Goal: Task Accomplishment & Management: Use online tool/utility

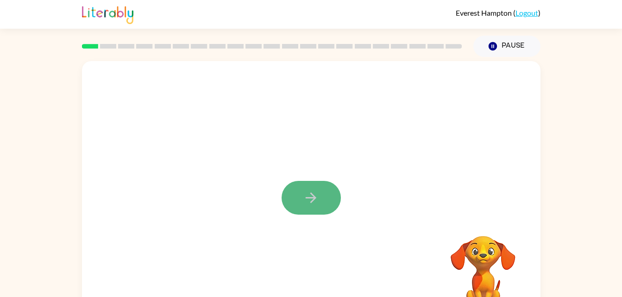
click at [312, 207] on button "button" at bounding box center [311, 198] width 59 height 34
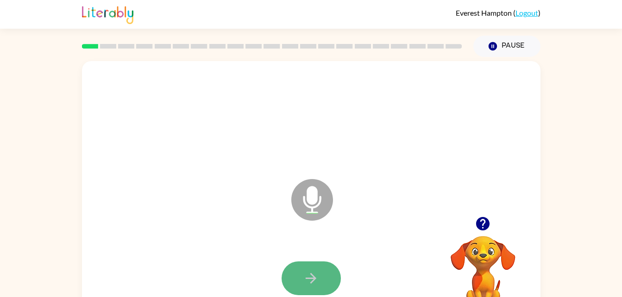
click at [297, 272] on button "button" at bounding box center [311, 279] width 59 height 34
click at [316, 275] on icon "button" at bounding box center [311, 278] width 16 height 16
click at [310, 260] on div at bounding box center [311, 279] width 440 height 76
click at [308, 278] on icon "button" at bounding box center [311, 278] width 11 height 11
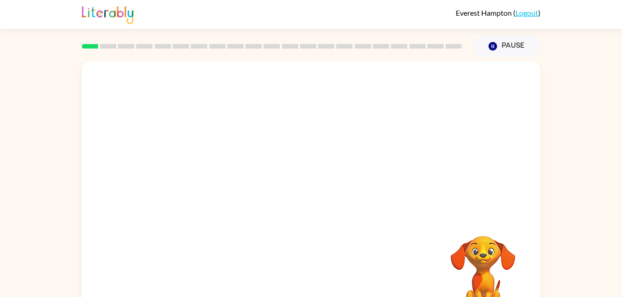
click at [308, 278] on div "Your browser must support playing .mp4 files to use Literably. Please try using…" at bounding box center [311, 193] width 459 height 264
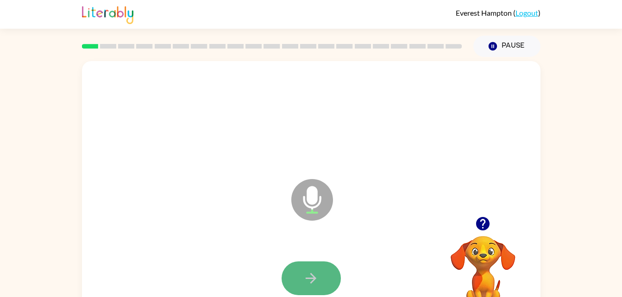
click at [314, 265] on button "button" at bounding box center [311, 279] width 59 height 34
click at [309, 268] on button "button" at bounding box center [311, 279] width 59 height 34
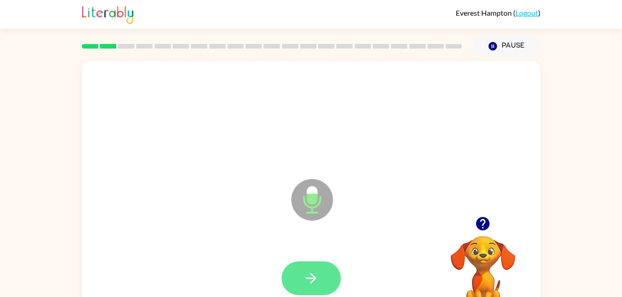
click at [308, 279] on icon "button" at bounding box center [311, 278] width 16 height 16
click at [312, 276] on icon "button" at bounding box center [311, 278] width 16 height 16
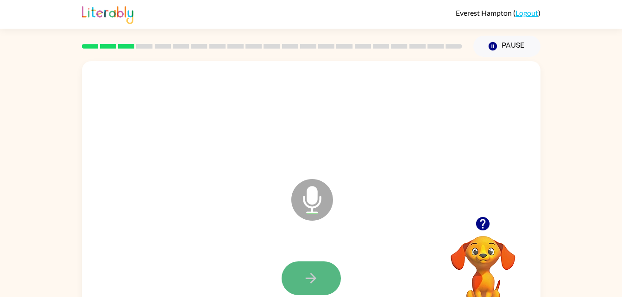
click at [289, 281] on button "button" at bounding box center [311, 279] width 59 height 34
click at [307, 273] on icon "button" at bounding box center [311, 278] width 16 height 16
click at [306, 271] on icon "button" at bounding box center [311, 278] width 16 height 16
click at [317, 264] on button "button" at bounding box center [311, 279] width 59 height 34
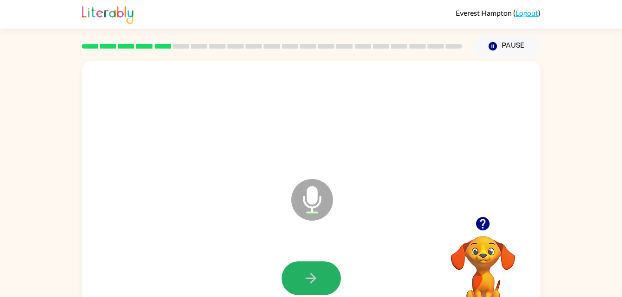
click at [319, 270] on icon "button" at bounding box center [311, 278] width 16 height 16
click at [326, 283] on button "button" at bounding box center [311, 279] width 59 height 34
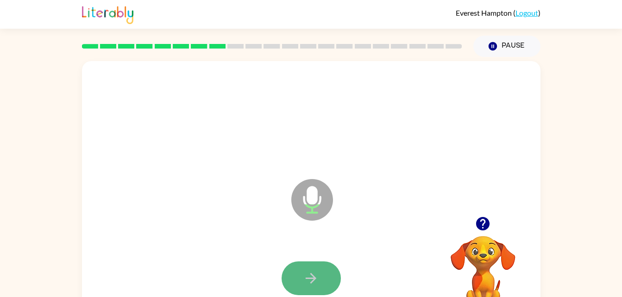
click at [297, 283] on button "button" at bounding box center [311, 279] width 59 height 34
drag, startPoint x: 309, startPoint y: 295, endPoint x: 307, endPoint y: 280, distance: 14.5
click at [307, 280] on button "button" at bounding box center [311, 279] width 59 height 34
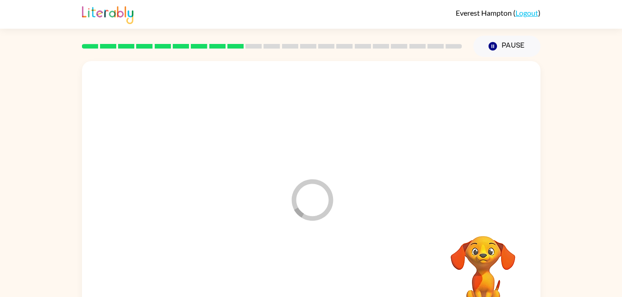
click at [307, 280] on div at bounding box center [311, 279] width 440 height 76
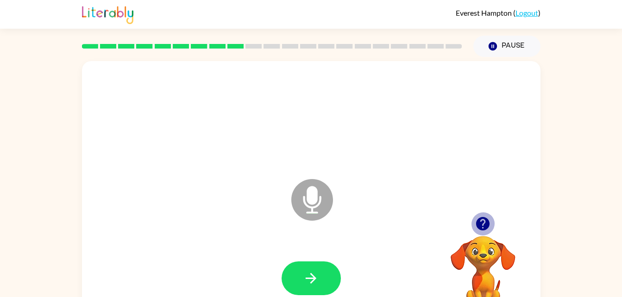
click at [484, 215] on button "button" at bounding box center [483, 224] width 24 height 24
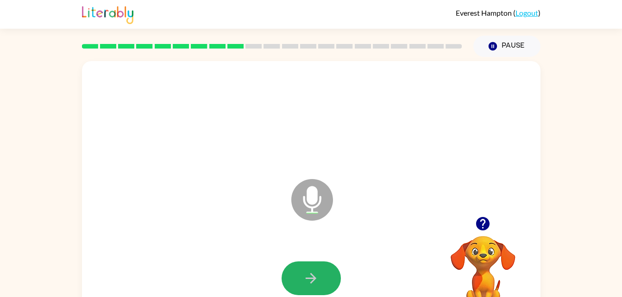
click at [322, 264] on button "button" at bounding box center [311, 279] width 59 height 34
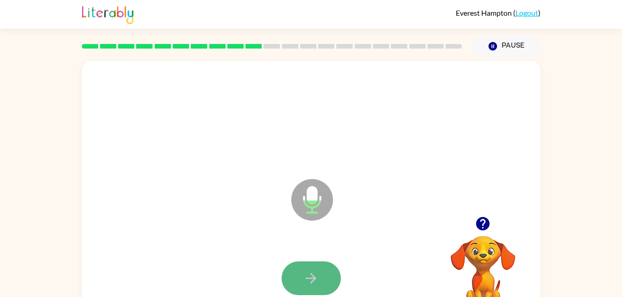
click at [302, 269] on button "button" at bounding box center [311, 279] width 59 height 34
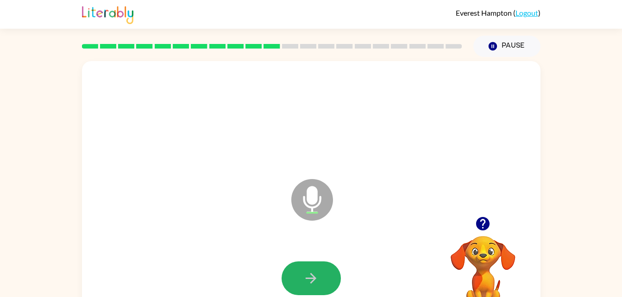
click at [302, 269] on button "button" at bounding box center [311, 279] width 59 height 34
drag, startPoint x: 307, startPoint y: 292, endPoint x: 314, endPoint y: 281, distance: 12.5
click at [314, 281] on button "button" at bounding box center [311, 279] width 59 height 34
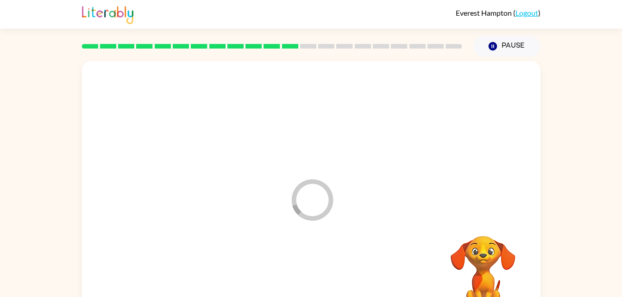
click at [314, 281] on div at bounding box center [311, 279] width 440 height 76
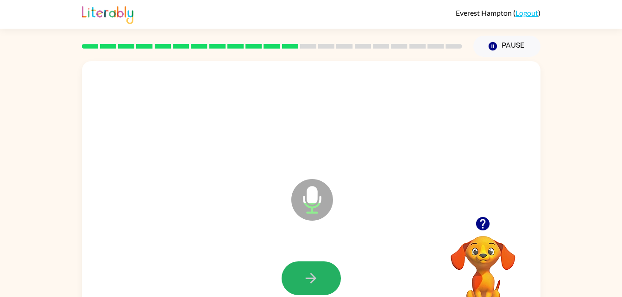
click at [314, 281] on icon "button" at bounding box center [311, 278] width 11 height 11
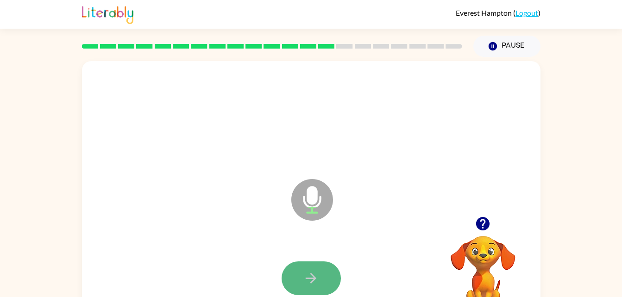
click at [324, 271] on button "button" at bounding box center [311, 279] width 59 height 34
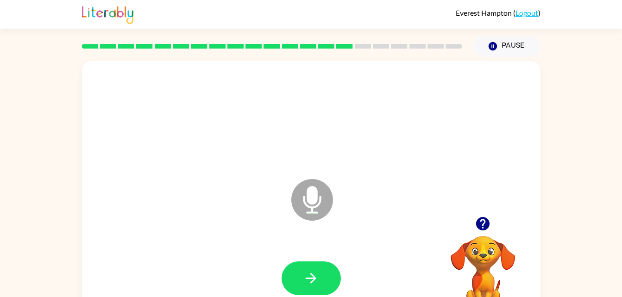
click at [324, 271] on button "button" at bounding box center [311, 279] width 59 height 34
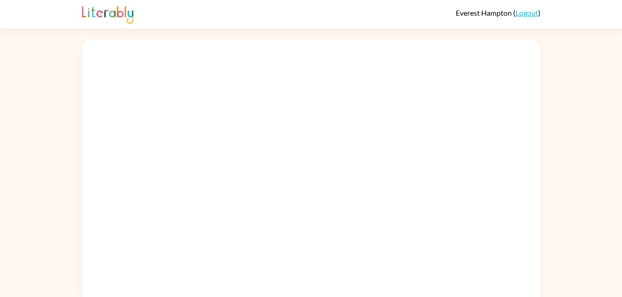
click at [258, 142] on div at bounding box center [311, 172] width 459 height 264
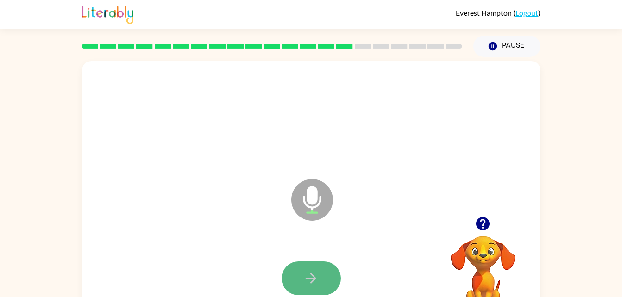
click at [298, 276] on button "button" at bounding box center [311, 279] width 59 height 34
click at [298, 277] on button "button" at bounding box center [311, 279] width 59 height 34
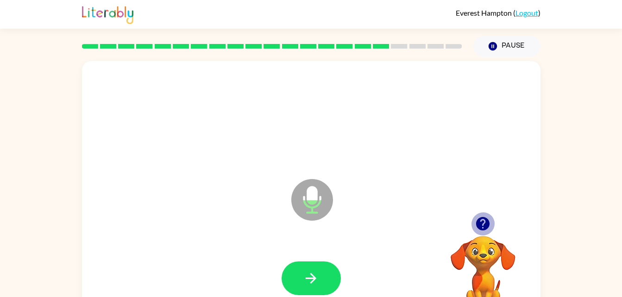
click at [479, 224] on icon "button" at bounding box center [482, 223] width 13 height 13
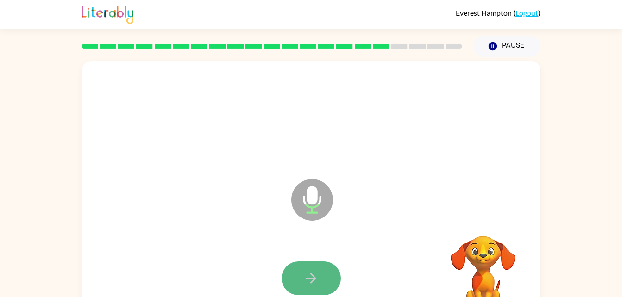
click at [292, 273] on button "button" at bounding box center [311, 279] width 59 height 34
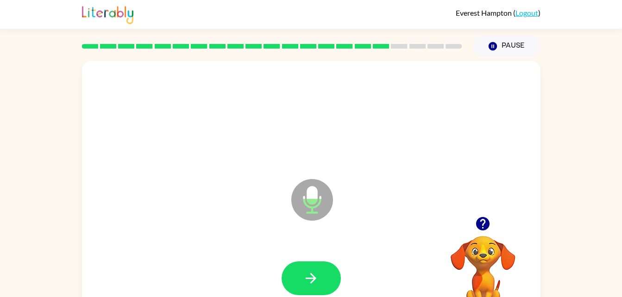
click at [292, 273] on button "button" at bounding box center [311, 279] width 59 height 34
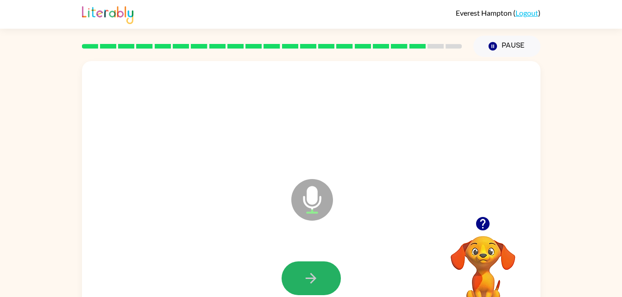
click at [292, 273] on button "button" at bounding box center [311, 279] width 59 height 34
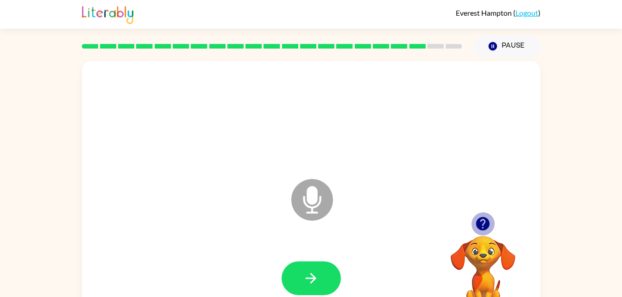
click at [477, 226] on icon "button" at bounding box center [482, 223] width 13 height 13
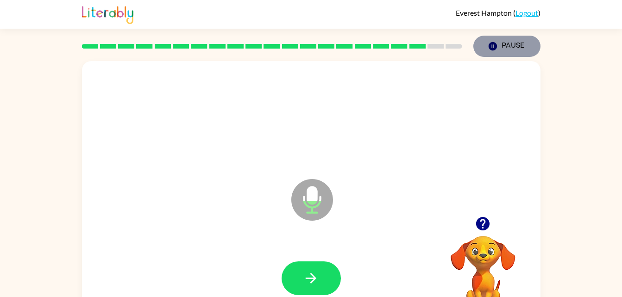
click at [500, 40] on button "Pause Pause" at bounding box center [506, 46] width 67 height 21
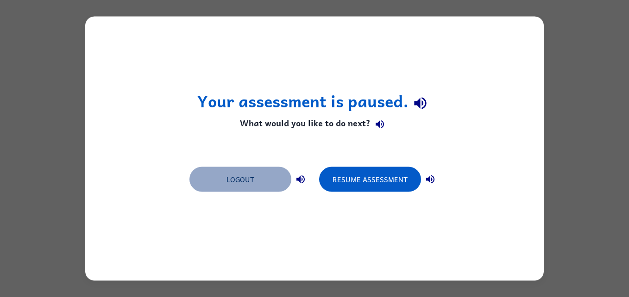
click at [233, 187] on button "Logout" at bounding box center [240, 179] width 102 height 25
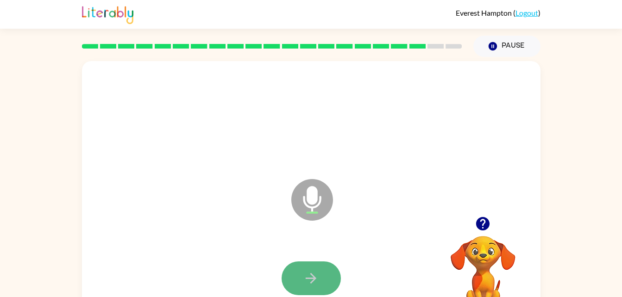
click at [325, 290] on button "button" at bounding box center [311, 279] width 59 height 34
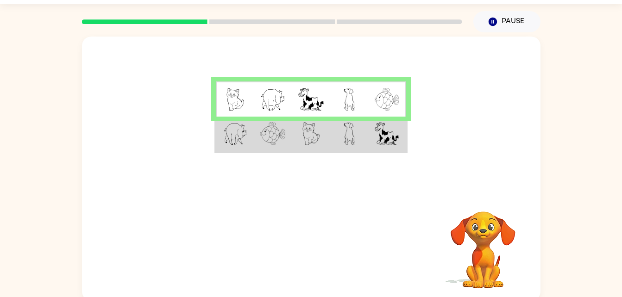
scroll to position [28, 0]
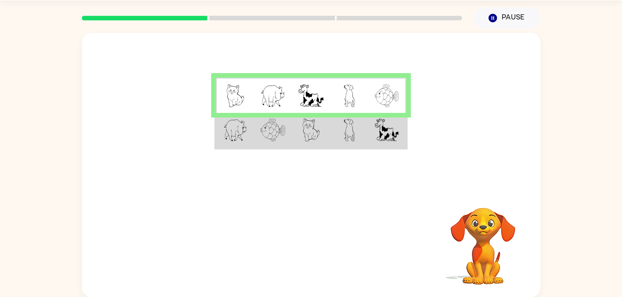
click at [360, 120] on td at bounding box center [349, 131] width 38 height 36
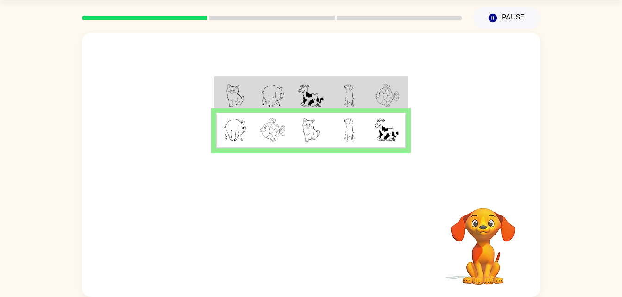
click at [370, 136] on td at bounding box center [387, 131] width 38 height 36
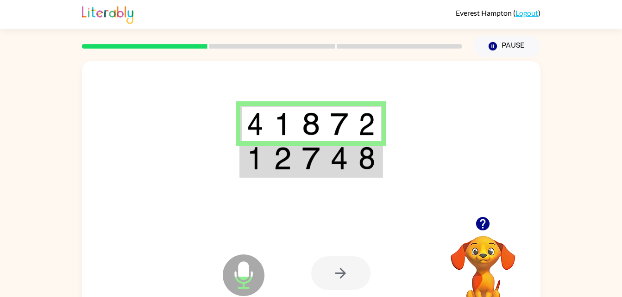
click at [349, 165] on td at bounding box center [339, 159] width 28 height 36
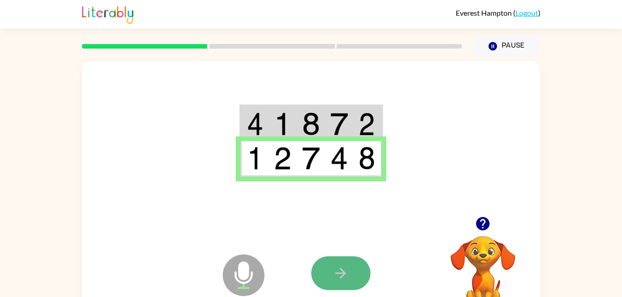
click at [340, 277] on icon "button" at bounding box center [341, 273] width 16 height 16
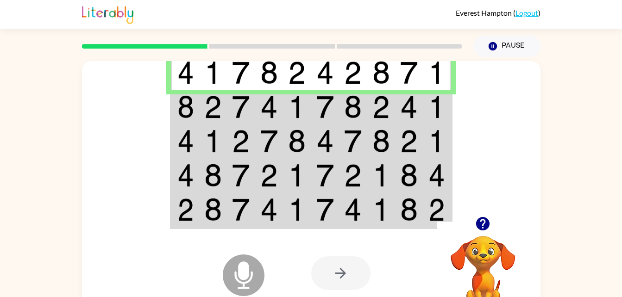
click at [189, 107] on img at bounding box center [185, 106] width 17 height 23
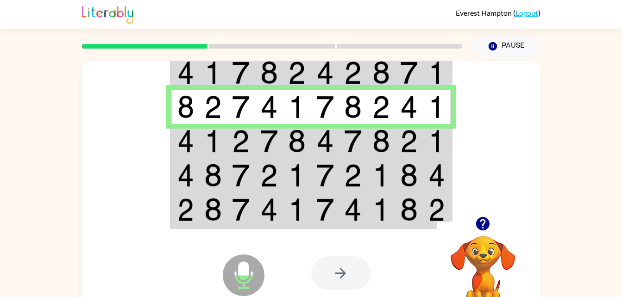
click at [290, 148] on img at bounding box center [297, 141] width 18 height 23
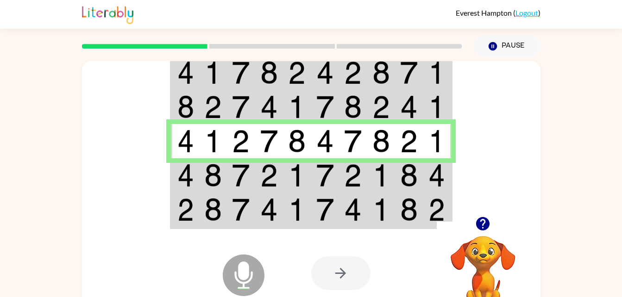
click at [189, 177] on img at bounding box center [185, 175] width 17 height 23
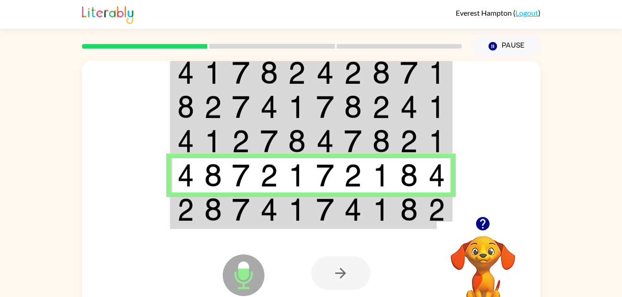
click at [214, 219] on img at bounding box center [213, 209] width 18 height 23
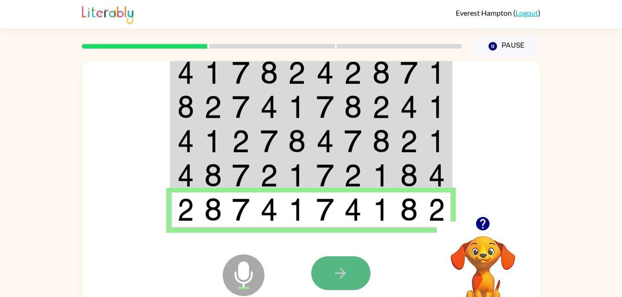
click at [339, 273] on icon "button" at bounding box center [341, 273] width 16 height 16
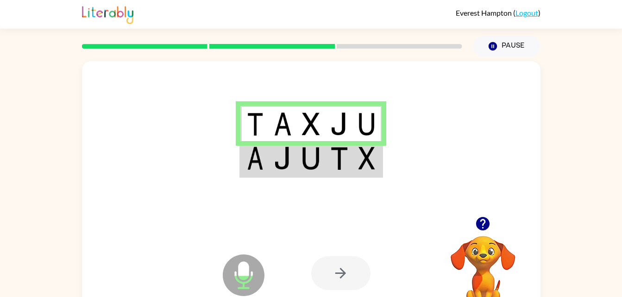
click at [295, 171] on td at bounding box center [283, 159] width 28 height 36
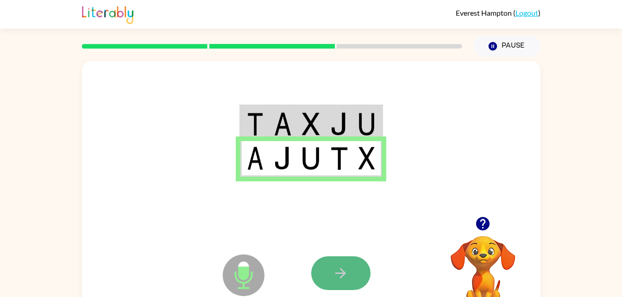
click at [349, 280] on button "button" at bounding box center [340, 274] width 59 height 34
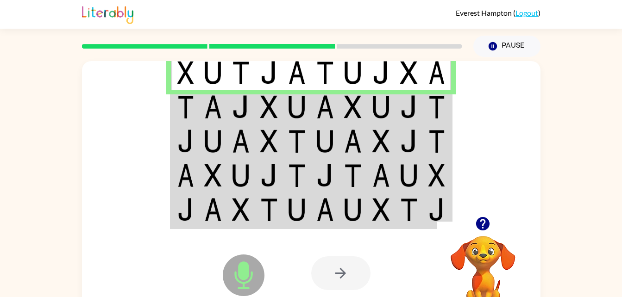
click at [390, 116] on img at bounding box center [381, 106] width 18 height 23
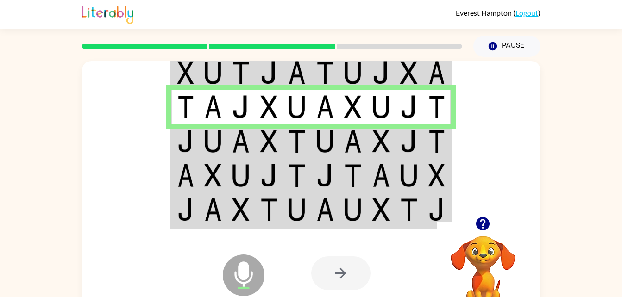
click at [358, 157] on td at bounding box center [353, 141] width 28 height 34
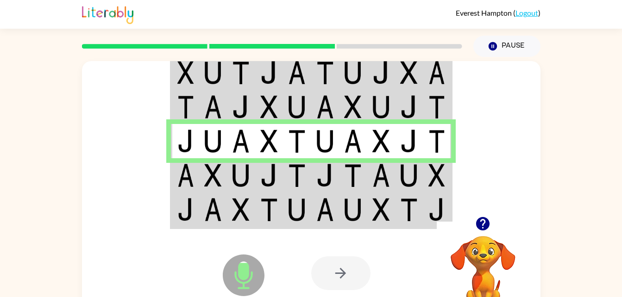
click at [383, 177] on img at bounding box center [381, 175] width 18 height 23
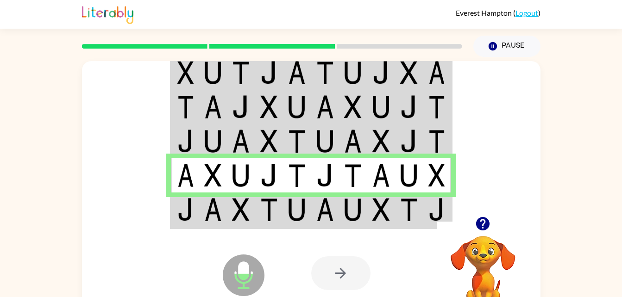
click at [426, 205] on td at bounding box center [437, 211] width 28 height 36
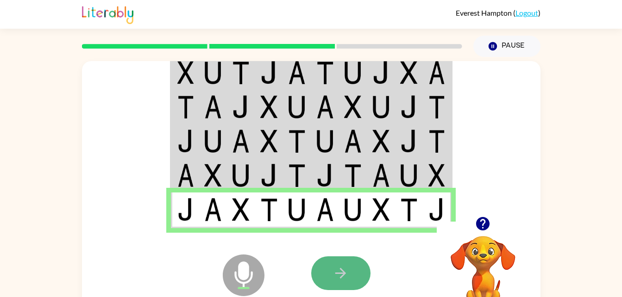
click at [361, 275] on button "button" at bounding box center [340, 274] width 59 height 34
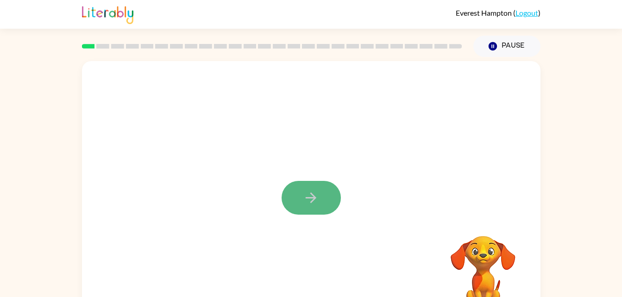
click at [319, 201] on button "button" at bounding box center [311, 198] width 59 height 34
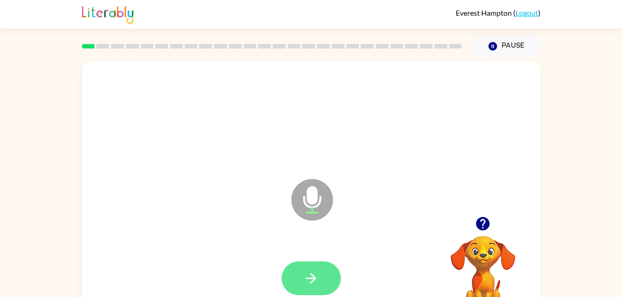
click at [299, 269] on button "button" at bounding box center [311, 279] width 59 height 34
click at [314, 275] on icon "button" at bounding box center [311, 278] width 16 height 16
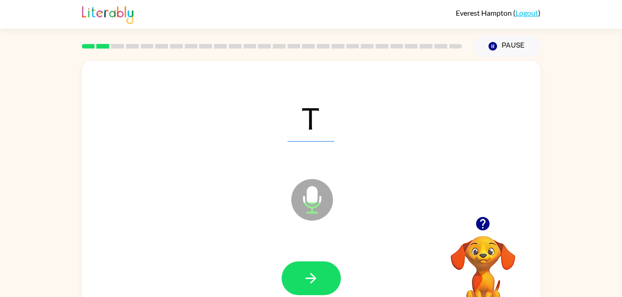
click at [314, 275] on icon "button" at bounding box center [311, 278] width 16 height 16
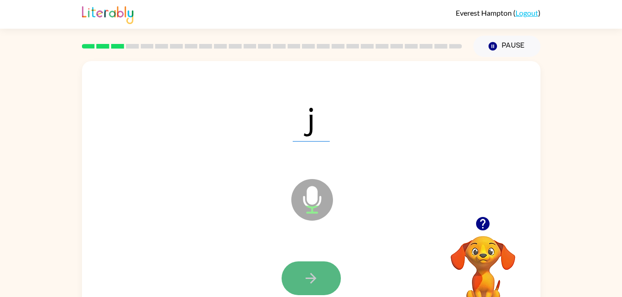
click at [307, 263] on button "button" at bounding box center [311, 279] width 59 height 34
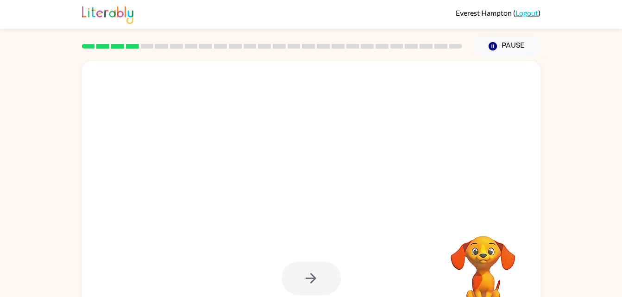
click at [307, 263] on div at bounding box center [311, 279] width 59 height 34
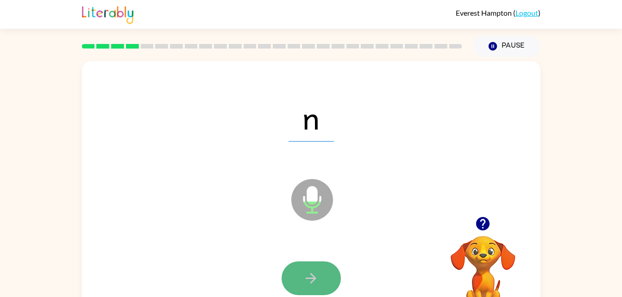
click at [313, 272] on icon "button" at bounding box center [311, 278] width 16 height 16
click at [311, 265] on button "button" at bounding box center [311, 279] width 59 height 34
click at [302, 269] on button "button" at bounding box center [311, 279] width 59 height 34
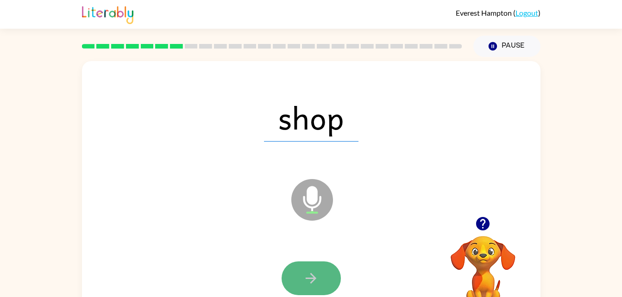
click at [295, 291] on button "button" at bounding box center [311, 279] width 59 height 34
click at [311, 289] on button "button" at bounding box center [311, 279] width 59 height 34
click at [308, 283] on icon "button" at bounding box center [311, 278] width 16 height 16
click at [310, 283] on icon "button" at bounding box center [311, 278] width 16 height 16
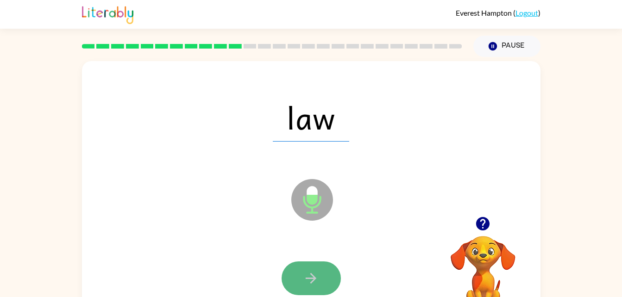
click at [306, 264] on button "button" at bounding box center [311, 279] width 59 height 34
click at [308, 278] on icon "button" at bounding box center [311, 278] width 11 height 11
click at [296, 270] on button "button" at bounding box center [311, 279] width 59 height 34
click at [310, 270] on icon "button" at bounding box center [311, 278] width 16 height 16
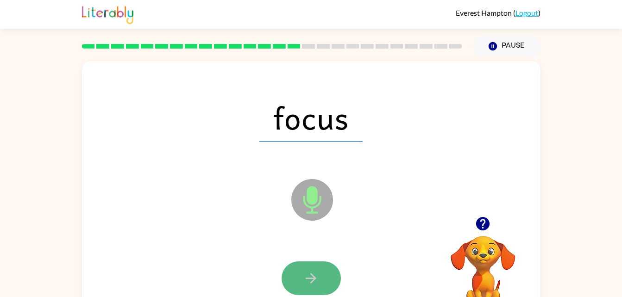
click at [302, 273] on button "button" at bounding box center [311, 279] width 59 height 34
click at [321, 278] on button "button" at bounding box center [311, 279] width 59 height 34
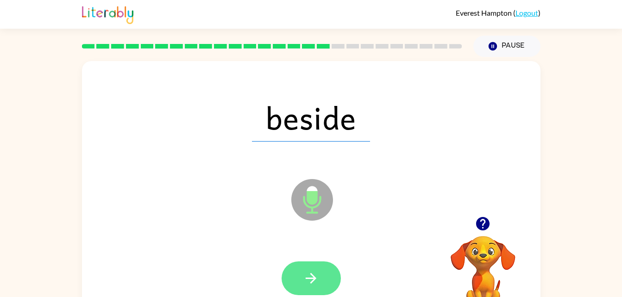
click at [302, 284] on button "button" at bounding box center [311, 279] width 59 height 34
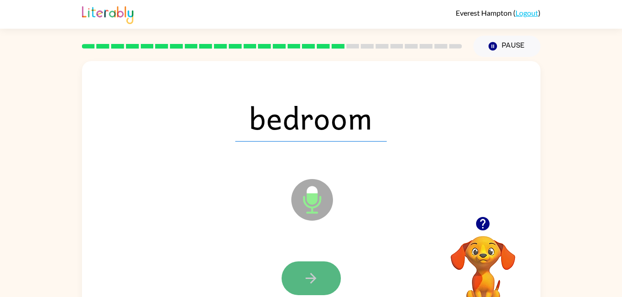
click at [308, 280] on icon "button" at bounding box center [311, 278] width 16 height 16
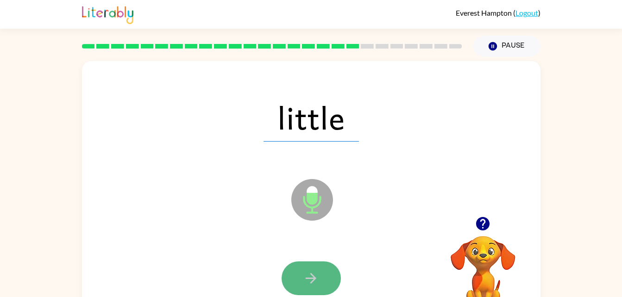
click at [295, 270] on button "button" at bounding box center [311, 279] width 59 height 34
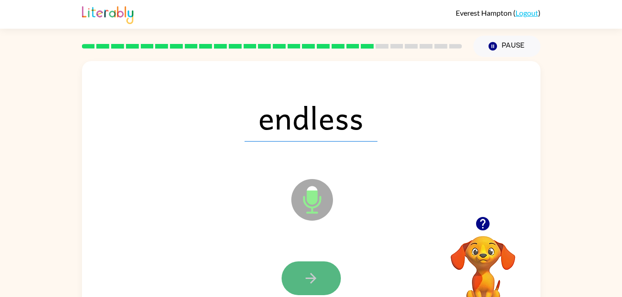
click at [302, 289] on button "button" at bounding box center [311, 279] width 59 height 34
click at [294, 275] on button "button" at bounding box center [311, 279] width 59 height 34
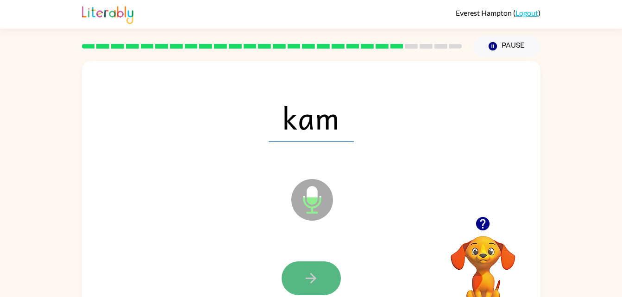
click at [310, 284] on icon "button" at bounding box center [311, 278] width 16 height 16
click at [312, 287] on button "button" at bounding box center [311, 279] width 59 height 34
click at [304, 277] on icon "button" at bounding box center [311, 278] width 16 height 16
click at [310, 289] on button "button" at bounding box center [311, 279] width 59 height 34
